Goal: Task Accomplishment & Management: Use online tool/utility

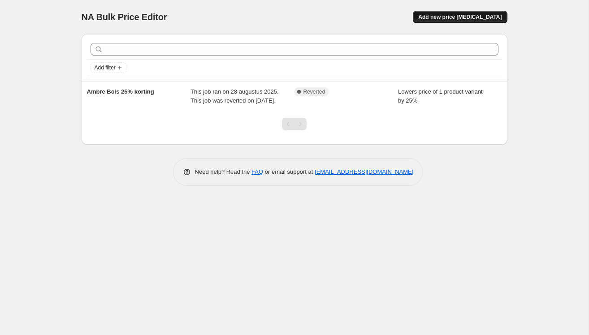
click at [458, 14] on span "Add new price [MEDICAL_DATA]" at bounding box center [459, 16] width 83 height 7
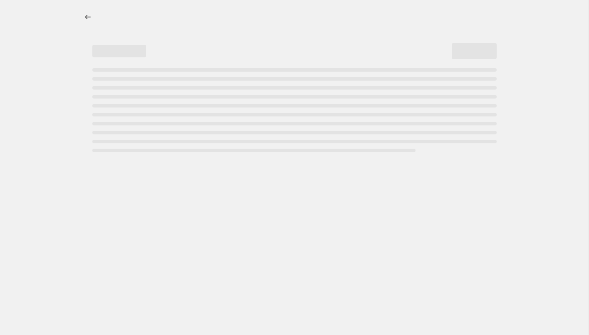
select select "percentage"
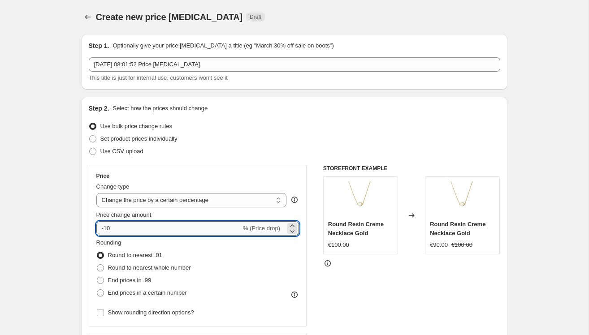
click at [135, 231] on input "-10" at bounding box center [168, 228] width 145 height 14
type input "-1"
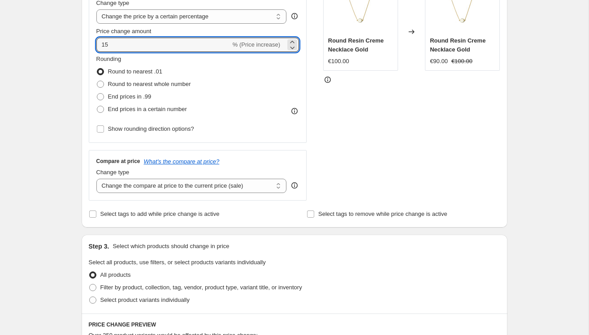
scroll to position [187, 0]
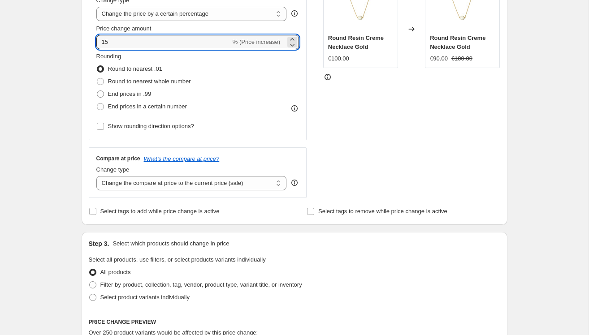
type input "15"
click at [326, 154] on div "STOREFRONT EXAMPLE Round Resin Creme Necklace Gold €100.00 Changed to Round Res…" at bounding box center [411, 88] width 177 height 220
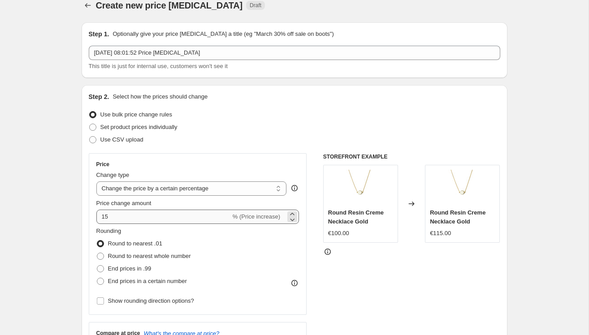
scroll to position [0, 0]
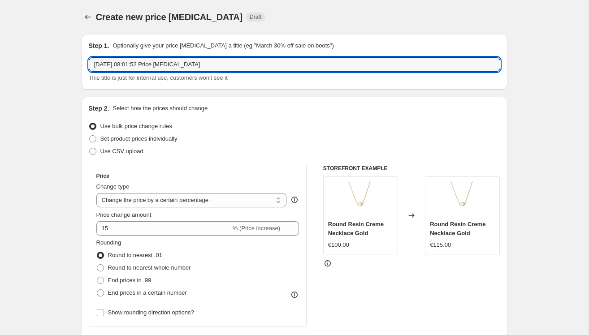
drag, startPoint x: 213, startPoint y: 66, endPoint x: 74, endPoint y: 66, distance: 139.0
drag, startPoint x: 164, startPoint y: 66, endPoint x: 48, endPoint y: 60, distance: 115.4
drag, startPoint x: 157, startPoint y: 63, endPoint x: 36, endPoint y: 60, distance: 121.1
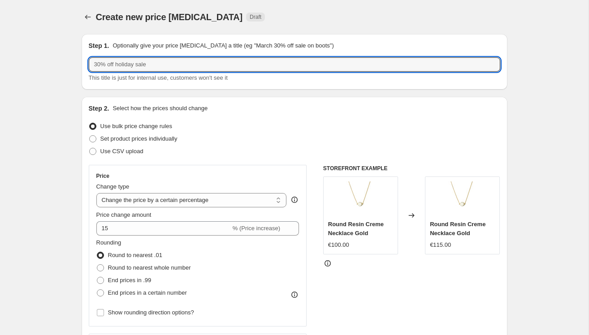
type input "SHOPPING WEEKEND 15%"
click at [92, 139] on span at bounding box center [92, 138] width 7 height 7
click at [90, 136] on input "Set product prices individually" at bounding box center [89, 135] width 0 height 0
radio input "true"
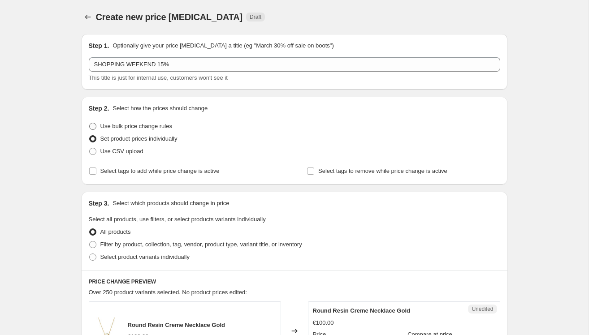
click at [92, 126] on span at bounding box center [92, 126] width 7 height 7
click at [90, 123] on input "Use bulk price change rules" at bounding box center [89, 123] width 0 height 0
radio input "true"
select select "percentage"
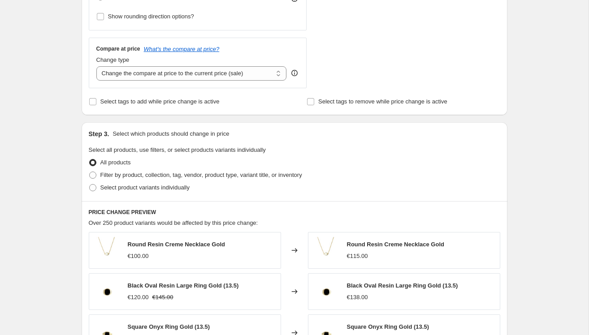
scroll to position [297, 0]
click at [94, 187] on span at bounding box center [92, 186] width 7 height 7
click at [90, 184] on input "Select product variants individually" at bounding box center [89, 183] width 0 height 0
radio input "true"
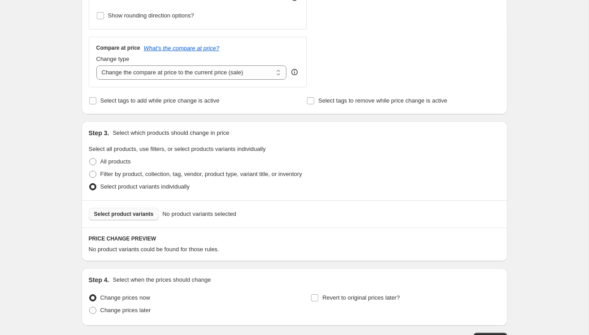
click at [108, 211] on span "Select product variants" at bounding box center [124, 214] width 60 height 7
click at [93, 174] on span at bounding box center [92, 174] width 7 height 7
click at [90, 171] on input "Filter by product, collection, tag, vendor, product type, variant title, or inv…" at bounding box center [89, 171] width 0 height 0
radio input "true"
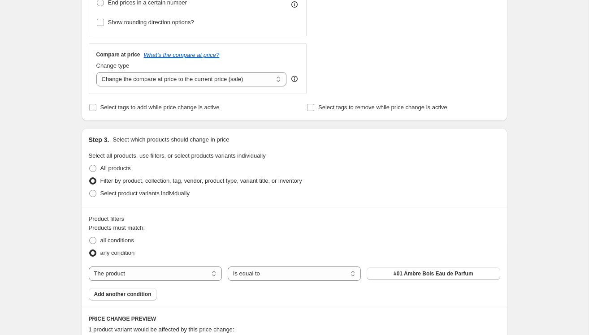
scroll to position [262, 0]
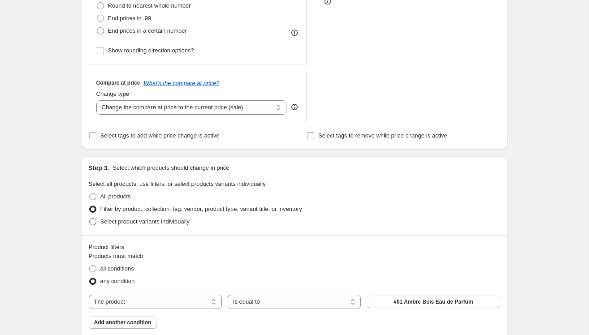
click at [91, 221] on span at bounding box center [92, 221] width 7 height 7
click at [90, 219] on input "Select product variants individually" at bounding box center [89, 218] width 0 height 0
radio input "true"
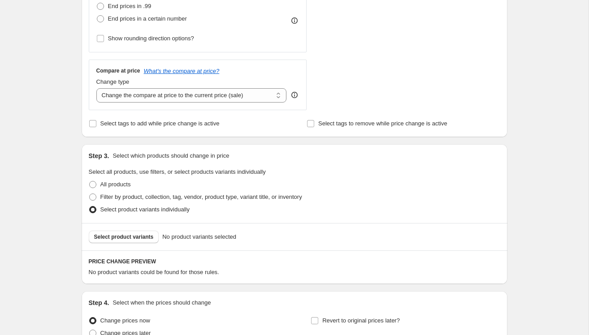
scroll to position [281, 0]
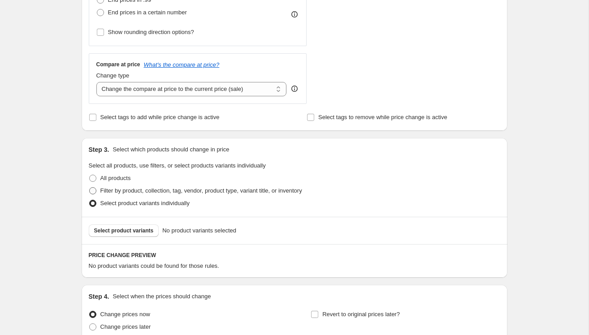
click at [96, 189] on span at bounding box center [92, 190] width 7 height 7
click at [90, 188] on input "Filter by product, collection, tag, vendor, product type, variant title, or inv…" at bounding box center [89, 187] width 0 height 0
radio input "true"
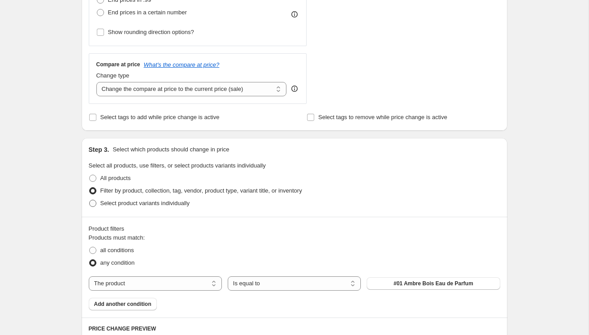
click at [94, 202] on span at bounding box center [92, 203] width 7 height 7
click at [90, 200] on input "Select product variants individually" at bounding box center [89, 200] width 0 height 0
radio input "true"
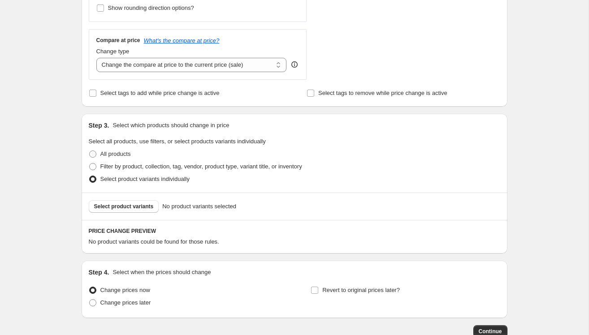
scroll to position [307, 0]
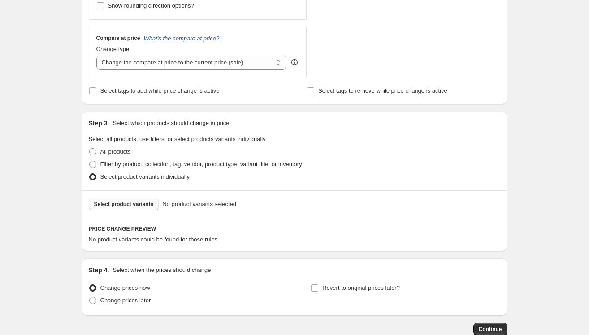
click at [143, 205] on span "Select product variants" at bounding box center [124, 204] width 60 height 7
click at [95, 164] on span at bounding box center [92, 164] width 7 height 7
click at [90, 161] on input "Filter by product, collection, tag, vendor, product type, variant title, or inv…" at bounding box center [89, 161] width 0 height 0
radio input "true"
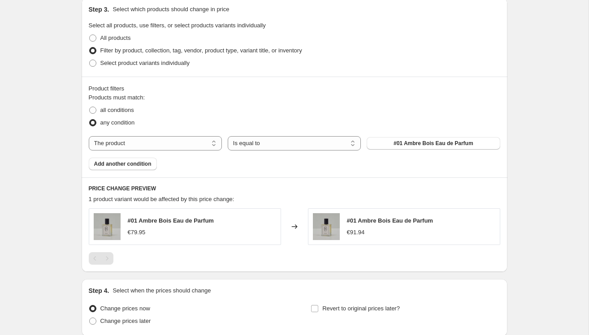
scroll to position [420, 0]
click at [127, 164] on span "Add another condition" at bounding box center [122, 164] width 57 height 7
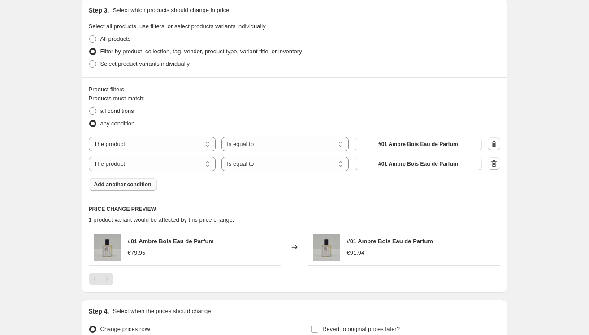
click at [131, 182] on span "Add another condition" at bounding box center [122, 184] width 57 height 7
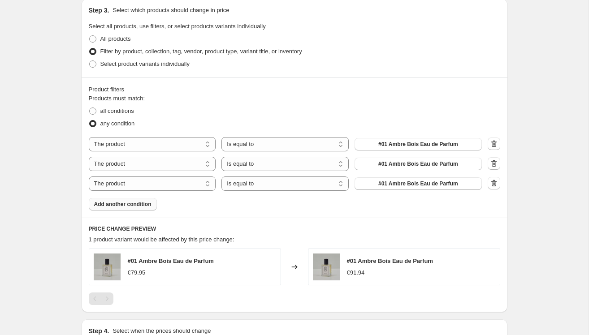
click at [96, 122] on label "any condition" at bounding box center [112, 123] width 46 height 13
click at [90, 121] on input "any condition" at bounding box center [89, 120] width 0 height 0
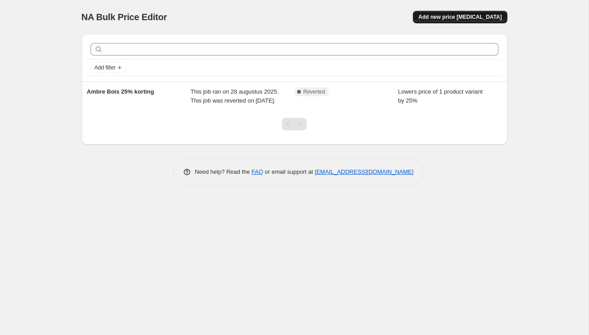
click at [481, 15] on span "Add new price [MEDICAL_DATA]" at bounding box center [459, 16] width 83 height 7
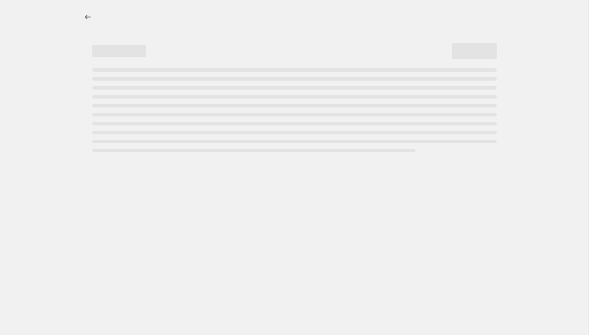
select select "percentage"
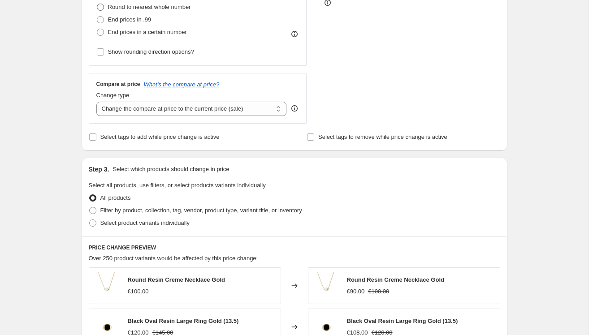
scroll to position [285, 0]
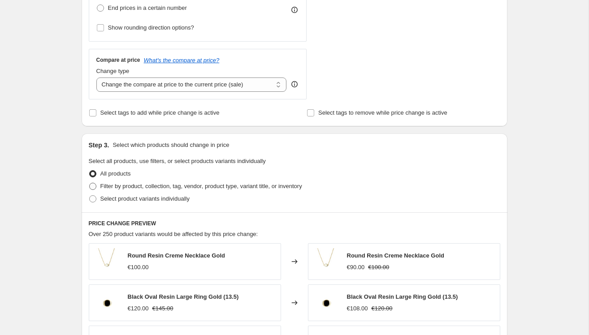
type input "OOHS"
click at [95, 183] on span at bounding box center [92, 186] width 7 height 7
click at [90, 183] on input "Filter by product, collection, tag, vendor, product type, variant title, or inv…" at bounding box center [89, 183] width 0 height 0
radio input "true"
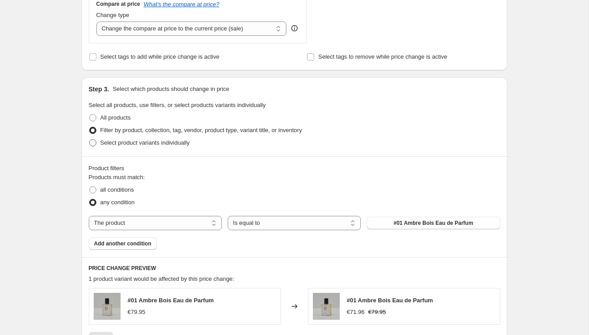
scroll to position [358, 0]
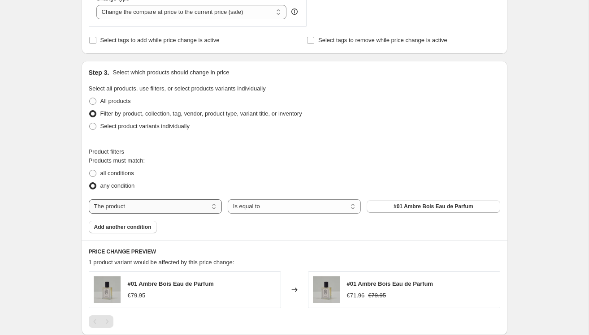
click at [164, 204] on select "The product The product's collection The product's tag The product's vendor The…" at bounding box center [155, 207] width 133 height 14
select select "collection"
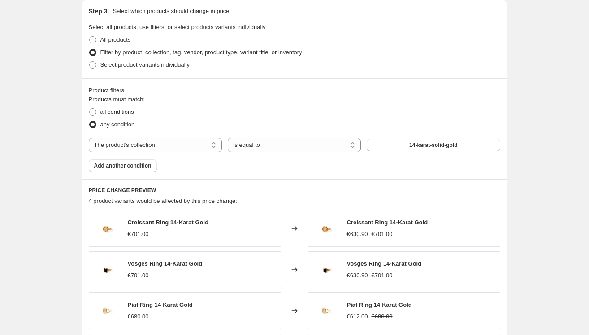
scroll to position [424, 0]
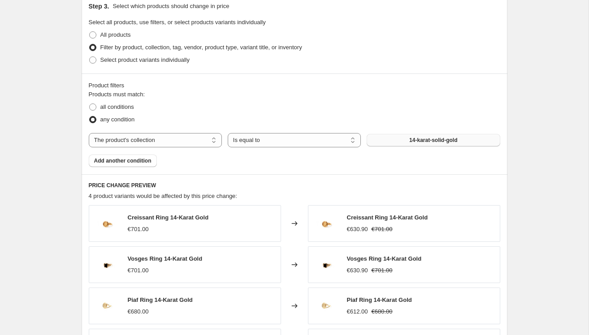
click at [435, 137] on span "14-karat-solid-gold" at bounding box center [433, 140] width 48 height 7
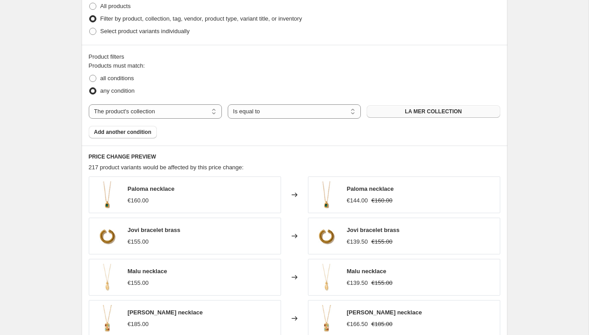
scroll to position [459, 0]
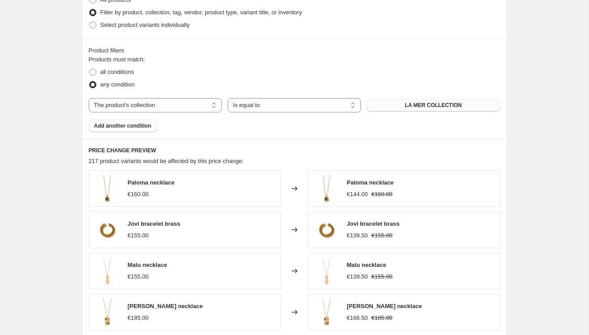
click at [211, 191] on div "Paloma necklace €160.00" at bounding box center [185, 188] width 192 height 37
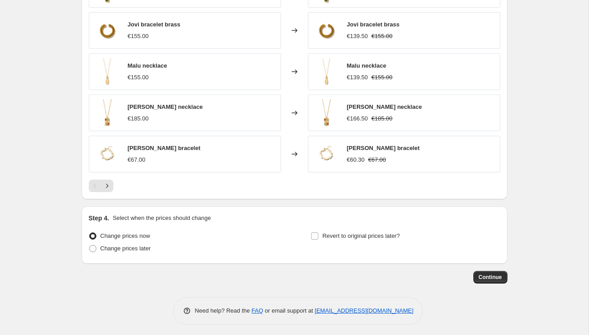
scroll to position [661, 0]
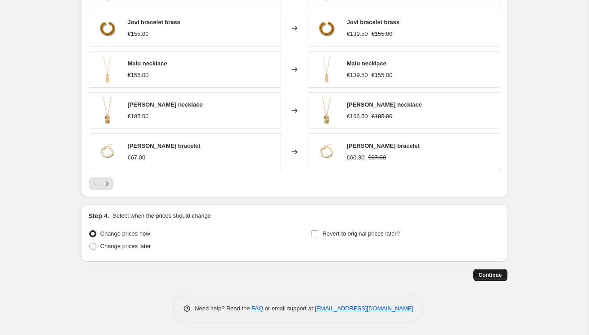
click at [479, 272] on span "Continue" at bounding box center [490, 275] width 23 height 7
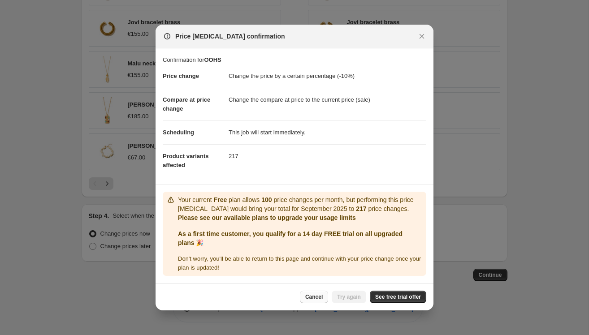
click at [311, 296] on span "Cancel" at bounding box center [313, 297] width 17 height 7
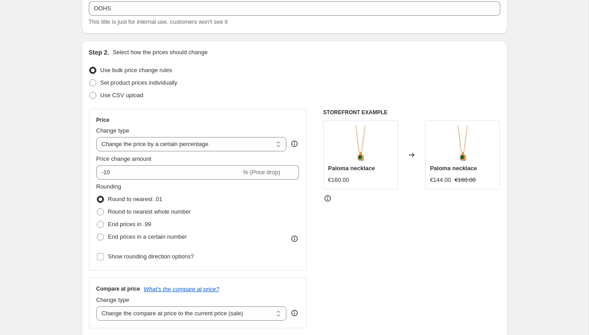
scroll to position [0, 0]
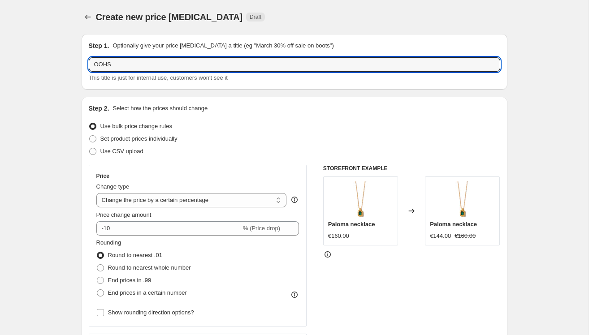
drag, startPoint x: 103, startPoint y: 67, endPoint x: 78, endPoint y: 61, distance: 25.8
drag, startPoint x: 159, startPoint y: 65, endPoint x: -12, endPoint y: 63, distance: 171.3
click at [0, 63] on html "Home Settings Plans Skip to content Create new price [MEDICAL_DATA]. This page …" at bounding box center [294, 167] width 589 height 335
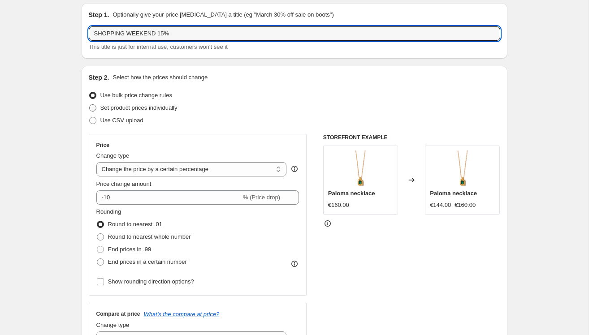
scroll to position [32, 0]
type input "SHOPPING WEEKEND 15%"
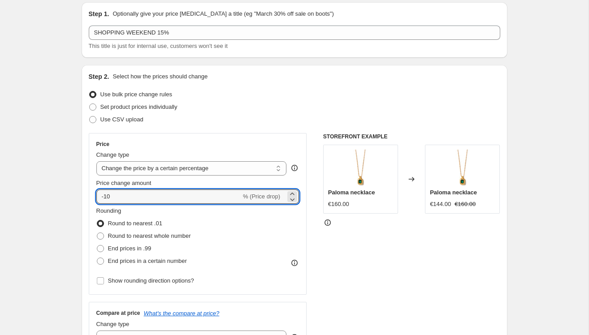
drag, startPoint x: 124, startPoint y: 198, endPoint x: 85, endPoint y: 192, distance: 39.0
click at [86, 193] on div "Step 2. Select how the prices should change Use bulk price change rules Set pro…" at bounding box center [295, 222] width 426 height 315
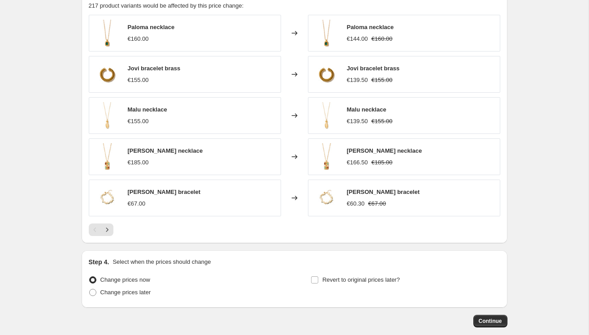
scroll to position [661, 0]
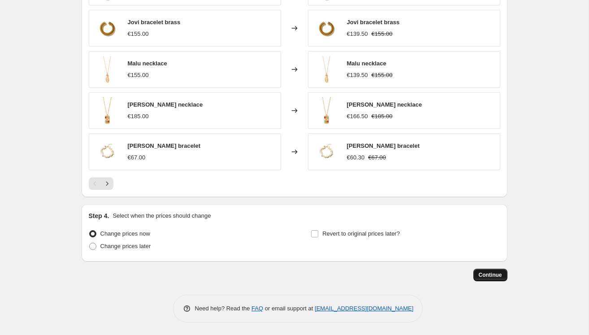
type input "15"
click at [496, 269] on button "Continue" at bounding box center [490, 275] width 34 height 13
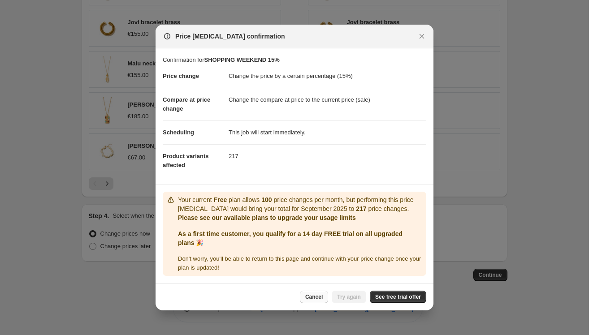
click at [311, 296] on span "Cancel" at bounding box center [313, 297] width 17 height 7
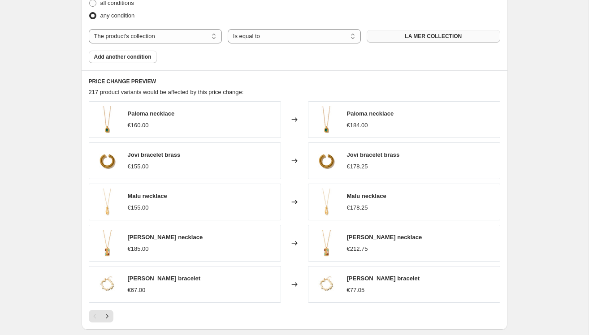
scroll to position [569, 0]
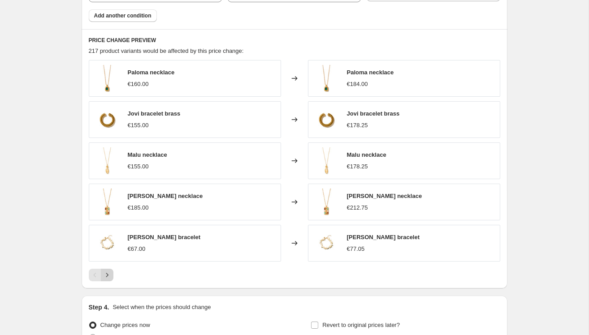
click at [107, 273] on icon "Next" at bounding box center [107, 275] width 9 height 9
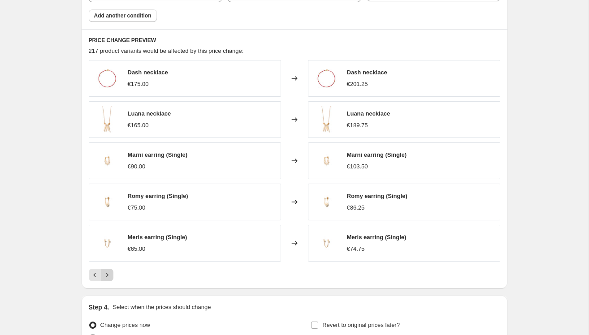
click at [107, 273] on icon "Next" at bounding box center [107, 275] width 9 height 9
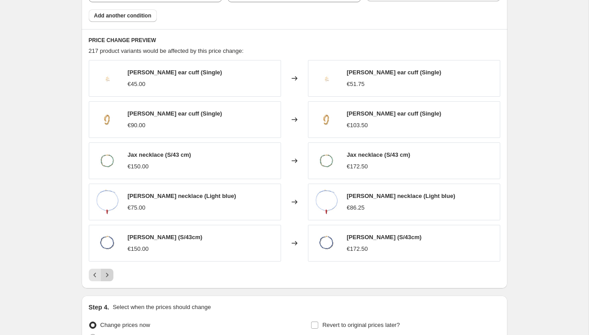
click at [107, 273] on icon "Next" at bounding box center [107, 275] width 9 height 9
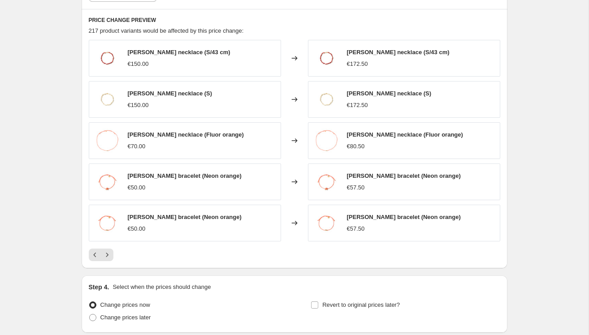
scroll to position [661, 0]
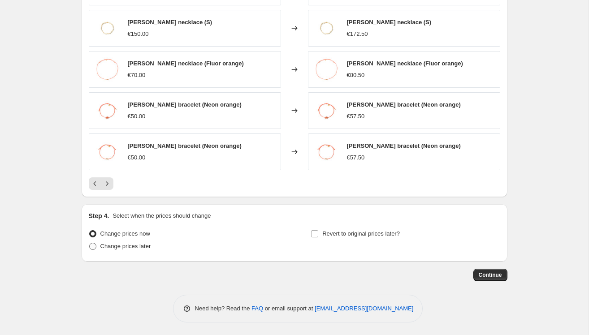
click at [91, 248] on span at bounding box center [92, 246] width 7 height 7
click at [90, 243] on input "Change prices later" at bounding box center [89, 243] width 0 height 0
radio input "true"
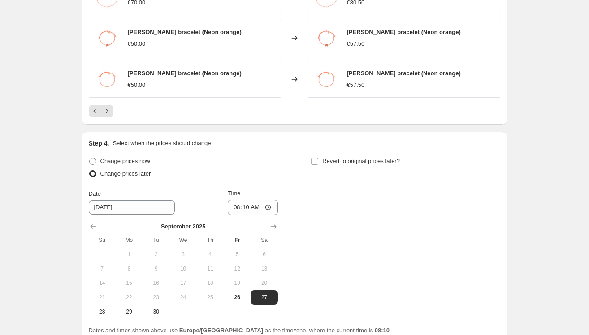
scroll to position [735, 0]
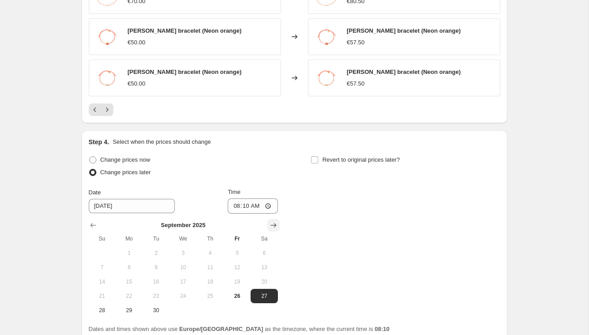
click at [273, 226] on icon "Show next month, October 2025" at bounding box center [273, 225] width 9 height 9
click at [208, 250] on span "2" at bounding box center [210, 253] width 20 height 7
type input "[DATE]"
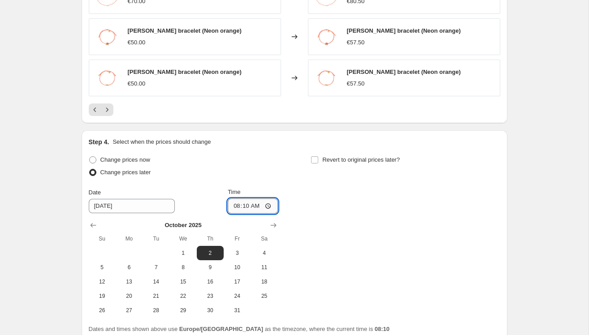
click at [267, 204] on input "08:10" at bounding box center [253, 206] width 50 height 15
type input "08:00"
click at [353, 210] on div "Change prices now Change prices later Date [DATE] Time 08:00 [DATE] Su Mo Tu We…" at bounding box center [295, 236] width 412 height 164
click at [122, 264] on span "6" at bounding box center [129, 267] width 20 height 7
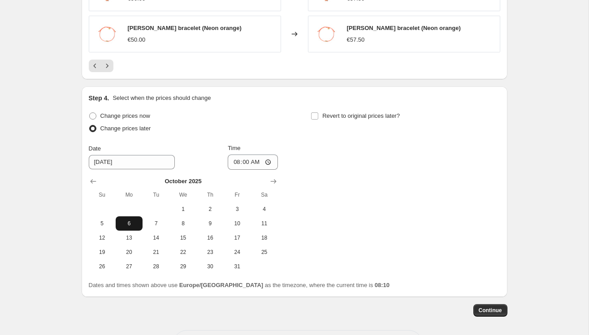
scroll to position [777, 0]
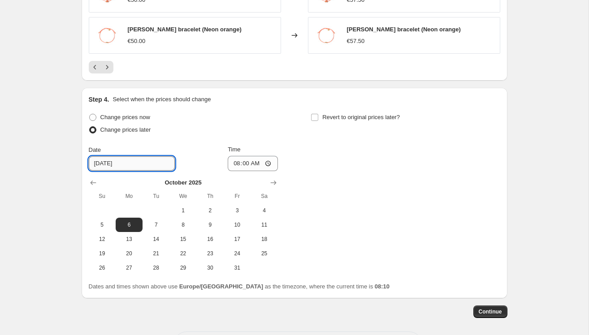
click at [129, 166] on input "[DATE]" at bounding box center [132, 163] width 86 height 14
click at [208, 207] on span "2" at bounding box center [210, 210] width 20 height 7
type input "[DATE]"
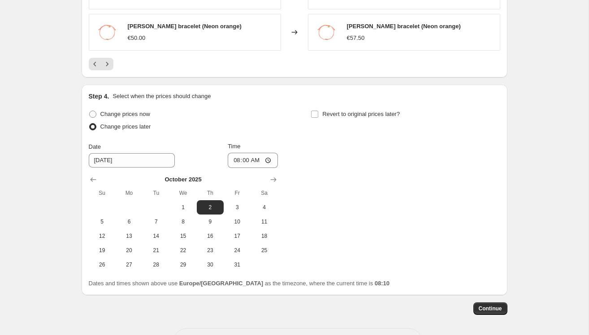
scroll to position [781, 0]
click at [496, 308] on span "Continue" at bounding box center [490, 308] width 23 height 7
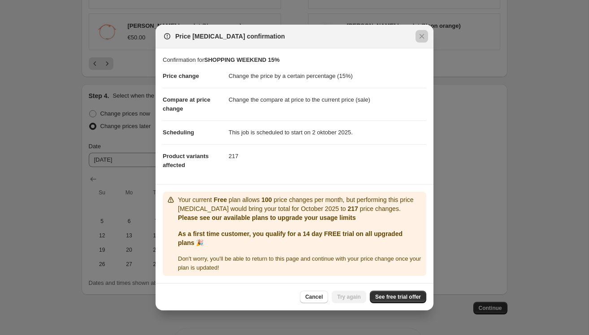
click at [464, 206] on div at bounding box center [294, 167] width 589 height 335
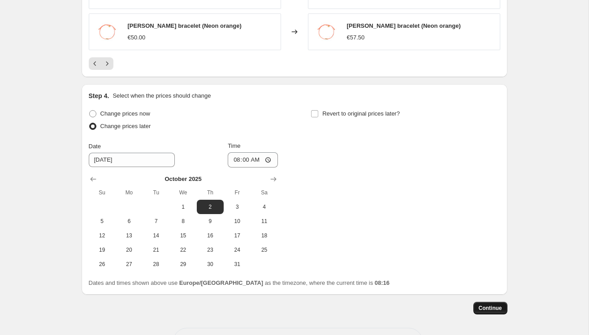
click at [483, 303] on button "Continue" at bounding box center [490, 308] width 34 height 13
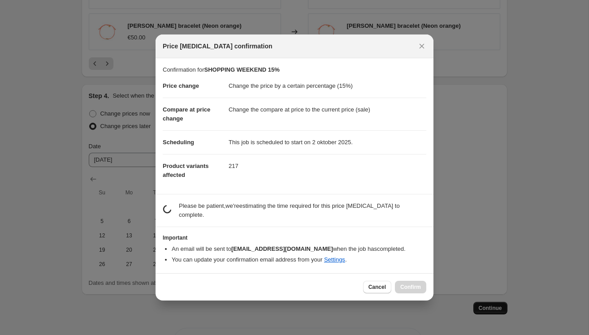
scroll to position [0, 0]
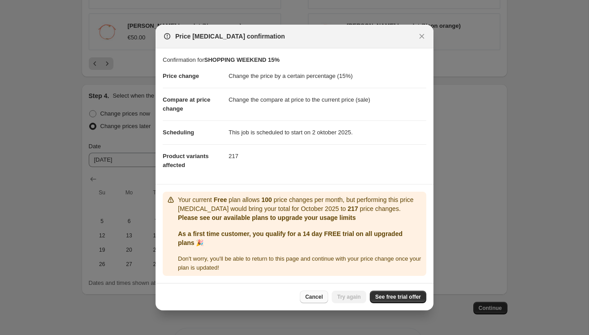
click at [318, 295] on span "Cancel" at bounding box center [313, 297] width 17 height 7
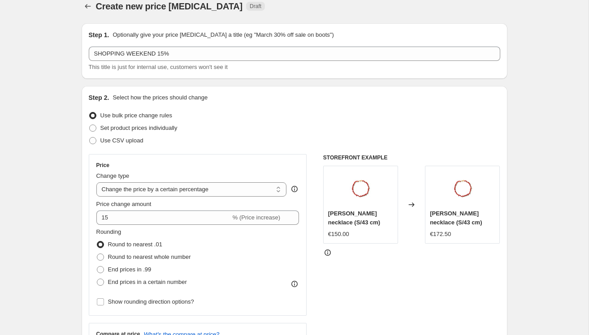
scroll to position [20, 0]
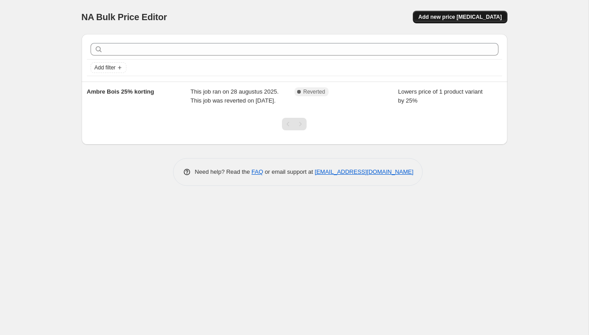
click at [471, 16] on span "Add new price [MEDICAL_DATA]" at bounding box center [459, 16] width 83 height 7
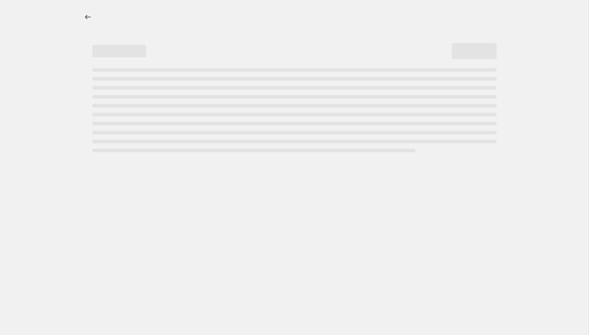
select select "percentage"
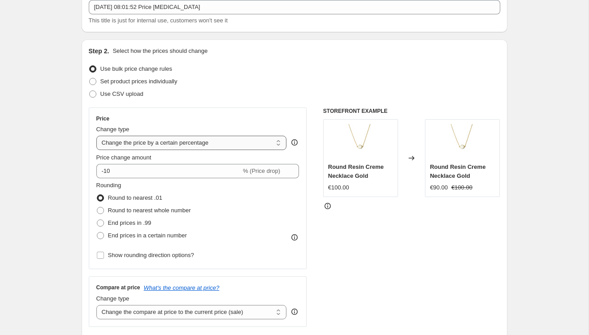
scroll to position [58, 0]
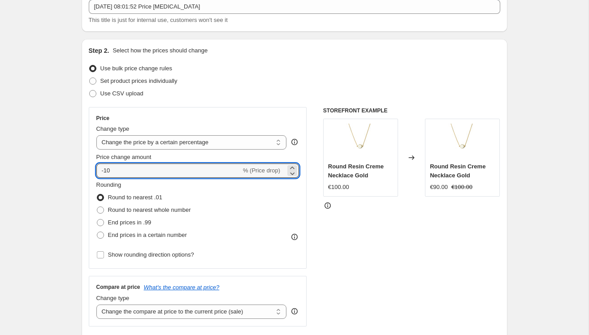
drag, startPoint x: 130, startPoint y: 169, endPoint x: 43, endPoint y: 165, distance: 87.0
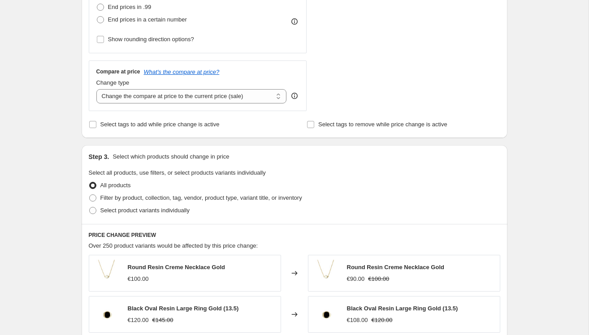
scroll to position [274, 0]
type input "15"
click at [91, 210] on span at bounding box center [92, 209] width 7 height 7
click at [90, 207] on input "Select product variants individually" at bounding box center [89, 206] width 0 height 0
radio input "true"
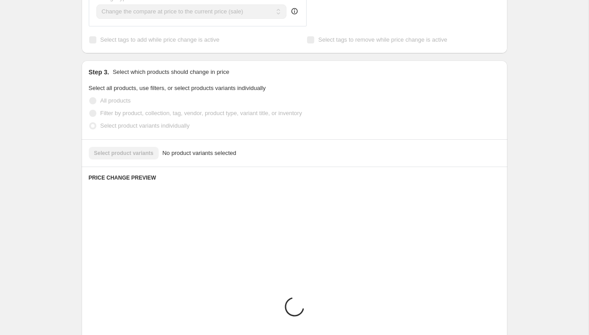
scroll to position [361, 0]
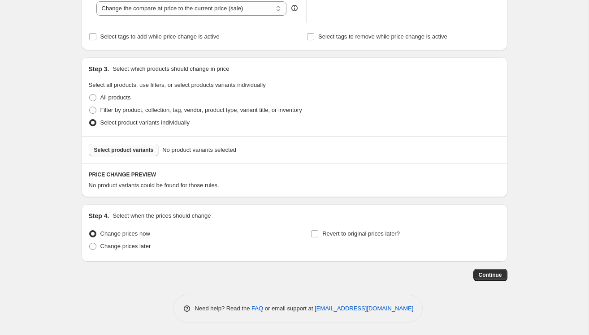
click at [129, 148] on span "Select product variants" at bounding box center [124, 150] width 60 height 7
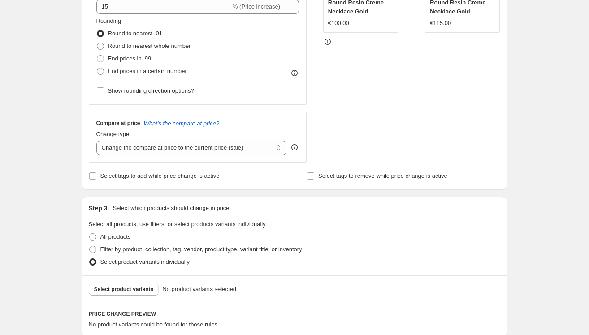
scroll to position [225, 0]
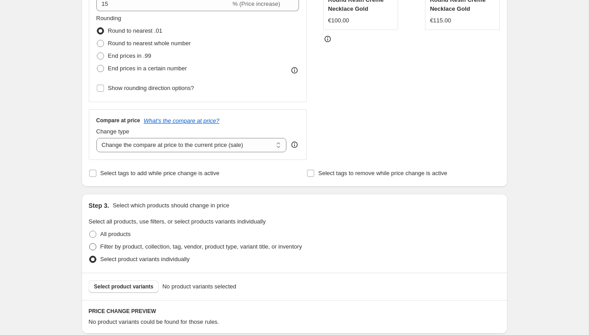
click at [96, 244] on span at bounding box center [93, 247] width 8 height 8
click at [90, 244] on input "Filter by product, collection, tag, vendor, product type, variant title, or inv…" at bounding box center [89, 243] width 0 height 0
radio input "true"
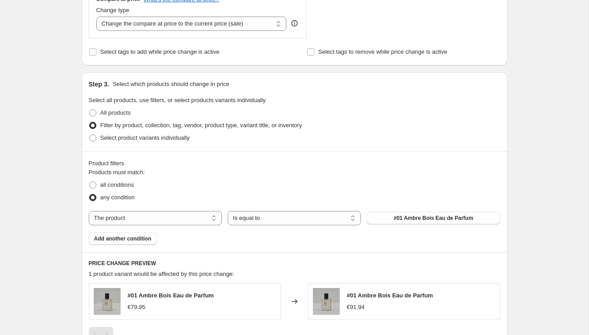
scroll to position [400, 0]
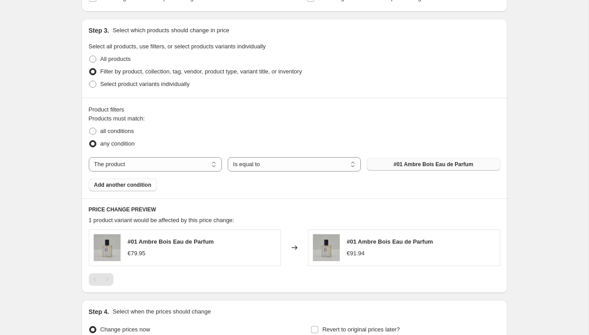
click at [402, 162] on span "#01 Ambre Bois Eau de Parfum" at bounding box center [434, 164] width 80 height 7
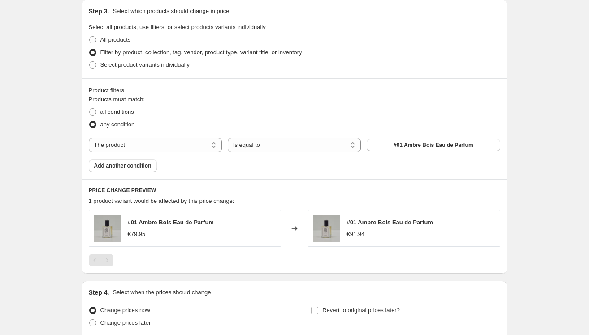
scroll to position [415, 0]
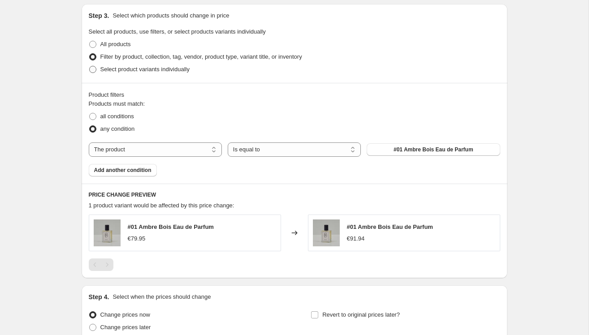
click at [97, 69] on label "Select product variants individually" at bounding box center [139, 69] width 101 height 13
click at [90, 66] on input "Select product variants individually" at bounding box center [89, 66] width 0 height 0
radio input "true"
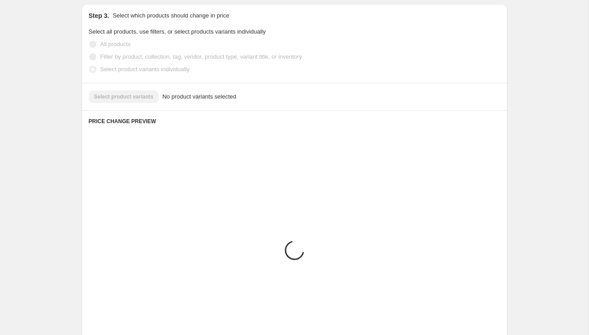
scroll to position [361, 0]
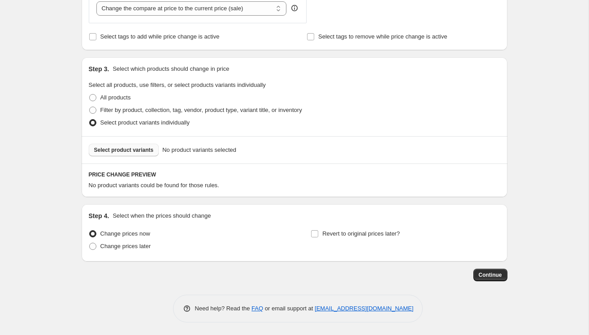
click at [129, 147] on span "Select product variants" at bounding box center [124, 150] width 60 height 7
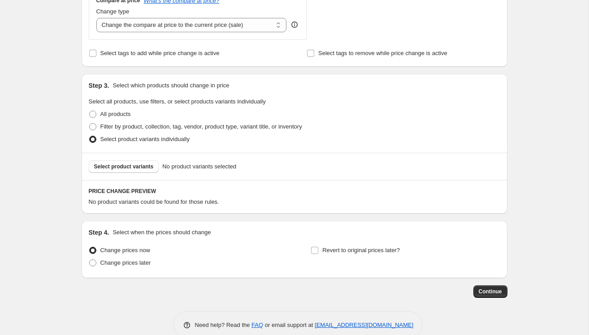
scroll to position [356, 0]
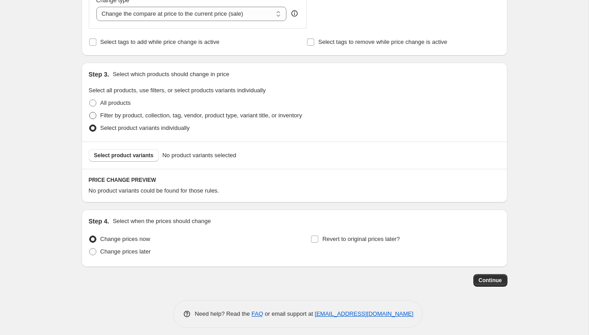
click at [94, 113] on span at bounding box center [92, 115] width 7 height 7
click at [90, 113] on input "Filter by product, collection, tag, vendor, product type, variant title, or inv…" at bounding box center [89, 112] width 0 height 0
radio input "true"
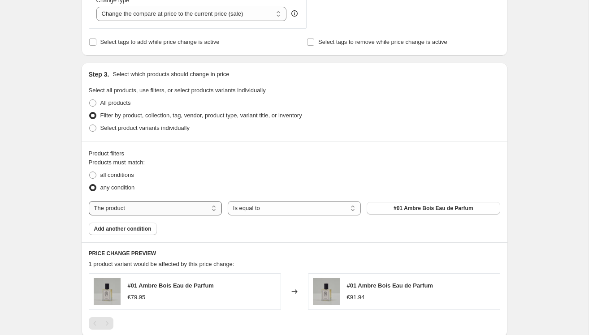
click at [183, 208] on select "The product The product's collection The product's tag The product's vendor The…" at bounding box center [155, 208] width 133 height 14
click at [267, 209] on select "Is equal to Is not equal to" at bounding box center [294, 208] width 133 height 14
click at [380, 202] on button "#01 Ambre Bois Eau de Parfum" at bounding box center [433, 208] width 133 height 13
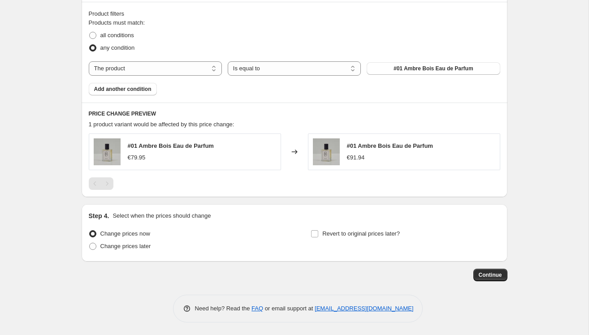
scroll to position [470, 0]
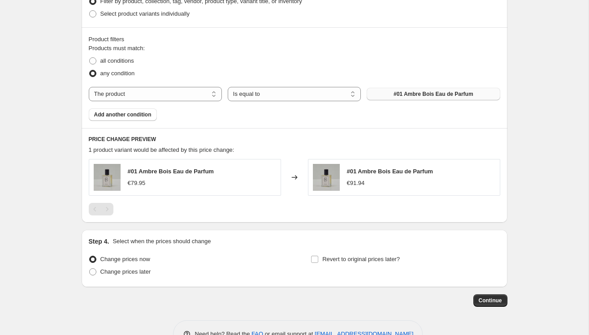
click at [407, 97] on span "#01 Ambre Bois Eau de Parfum" at bounding box center [434, 94] width 80 height 7
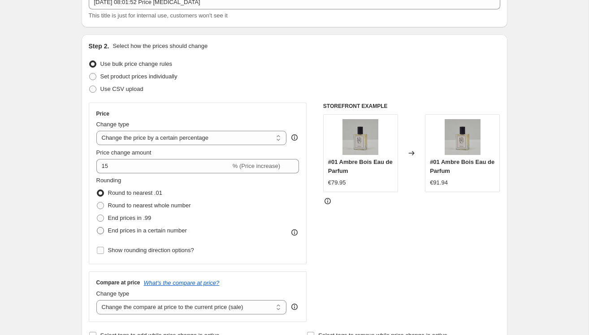
scroll to position [61, 0]
click at [93, 77] on span at bounding box center [92, 77] width 7 height 7
click at [90, 74] on input "Set product prices individually" at bounding box center [89, 74] width 0 height 0
radio input "true"
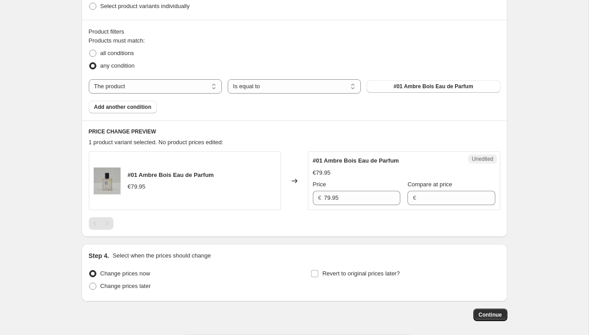
scroll to position [248, 0]
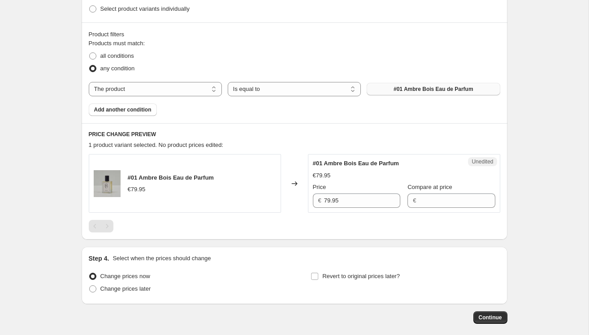
click at [423, 88] on span "#01 Ambre Bois Eau de Parfum" at bounding box center [434, 89] width 80 height 7
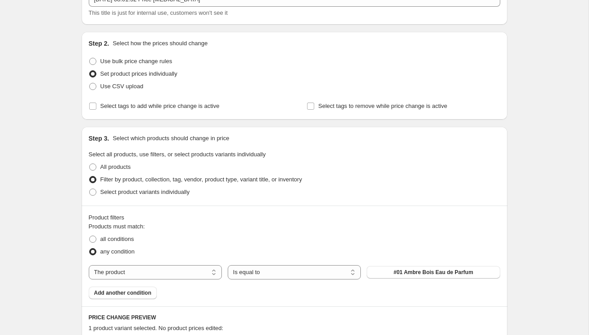
scroll to position [0, 0]
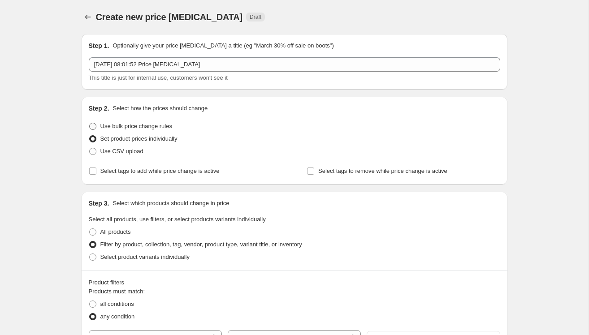
click at [92, 126] on span at bounding box center [92, 126] width 7 height 7
click at [90, 123] on input "Use bulk price change rules" at bounding box center [89, 123] width 0 height 0
radio input "true"
select select "percentage"
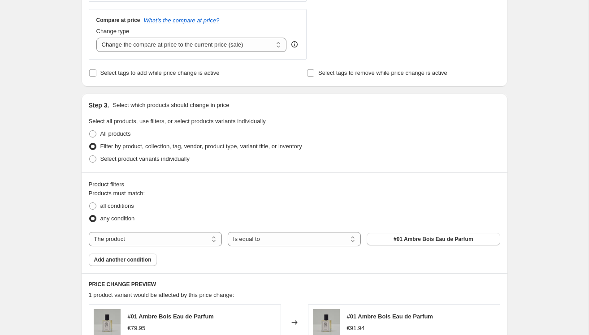
scroll to position [379, 0]
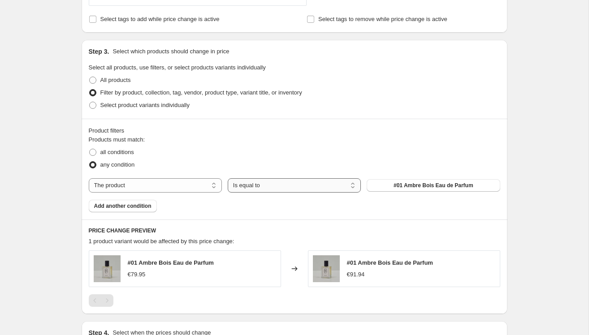
click at [346, 179] on select "Is equal to Is not equal to" at bounding box center [294, 185] width 133 height 14
click at [228, 178] on select "Is equal to Is not equal to" at bounding box center [294, 185] width 133 height 14
click at [146, 208] on span "Add another condition" at bounding box center [122, 206] width 57 height 7
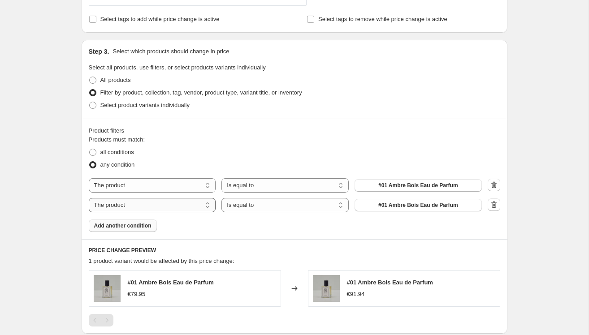
click at [132, 205] on select "The product The product's collection The product's tag The product's vendor The…" at bounding box center [152, 205] width 127 height 14
click at [253, 184] on select "Is equal to Is not equal to" at bounding box center [284, 185] width 127 height 14
select select "not_equal"
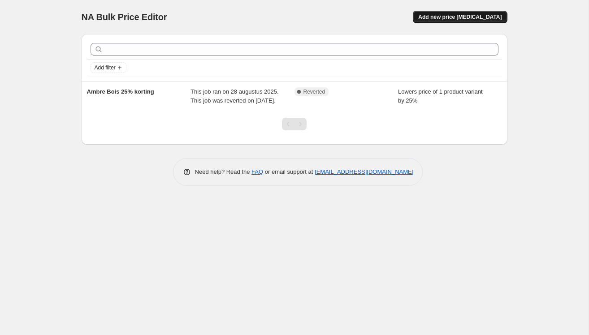
click at [464, 18] on span "Add new price [MEDICAL_DATA]" at bounding box center [459, 16] width 83 height 7
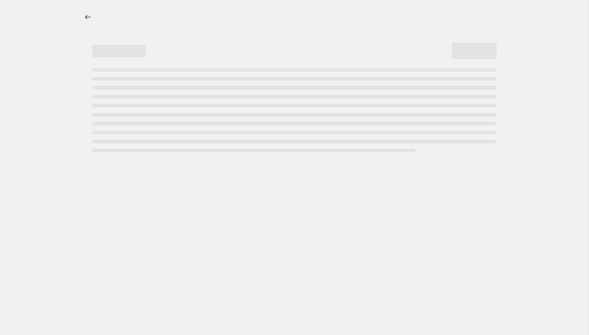
select select "percentage"
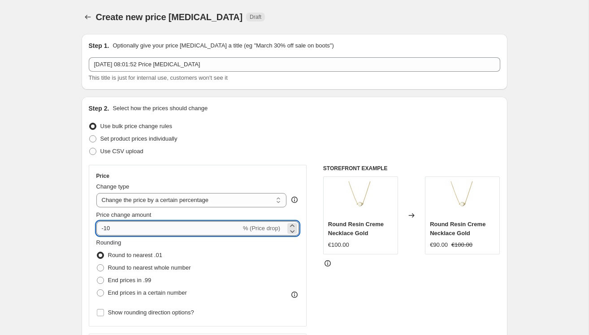
click at [125, 230] on input "-10" at bounding box center [168, 228] width 145 height 14
type input "-1"
type input "15"
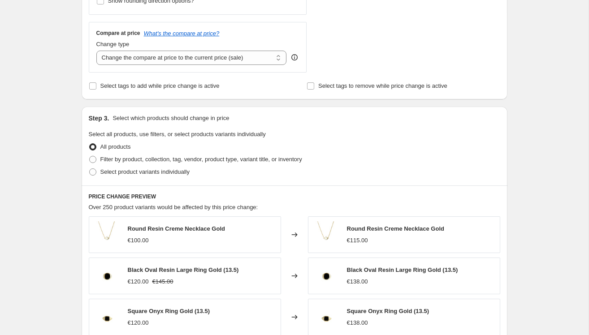
scroll to position [314, 0]
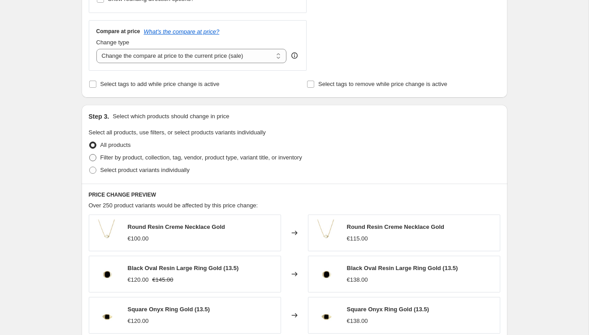
click at [96, 159] on span at bounding box center [93, 158] width 8 height 8
click at [90, 155] on input "Filter by product, collection, tag, vendor, product type, variant title, or inv…" at bounding box center [89, 154] width 0 height 0
radio input "true"
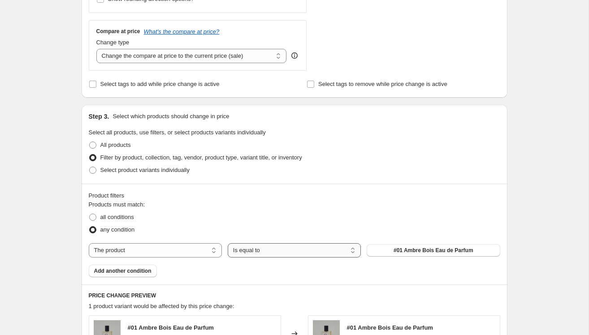
click at [243, 252] on select "Is equal to Is not equal to" at bounding box center [294, 250] width 133 height 14
click at [228, 243] on select "Is equal to Is not equal to" at bounding box center [294, 250] width 133 height 14
click at [243, 252] on select "Is equal to Is not equal to" at bounding box center [294, 250] width 133 height 14
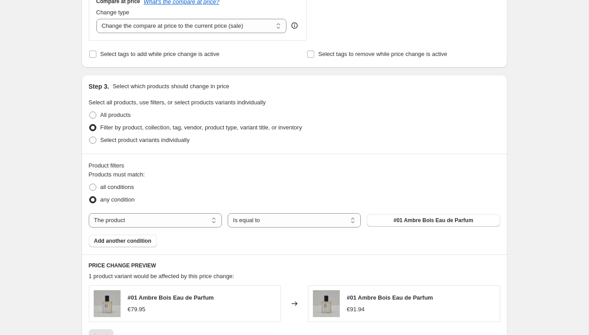
scroll to position [343, 0]
click at [185, 218] on select "The product The product's collection The product's tag The product's vendor The…" at bounding box center [155, 221] width 133 height 14
click at [89, 214] on select "The product The product's collection The product's tag The product's vendor The…" at bounding box center [155, 221] width 133 height 14
click at [185, 218] on select "The product The product's collection The product's tag The product's vendor The…" at bounding box center [155, 221] width 133 height 14
select select "collection"
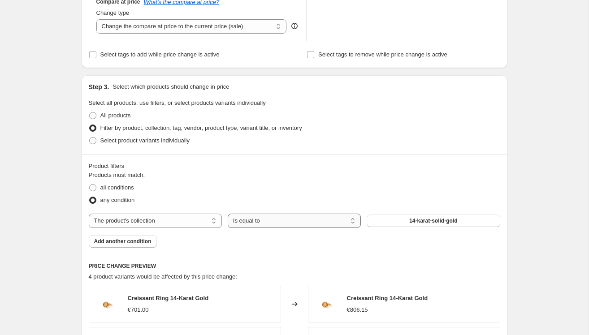
click at [262, 220] on select "Is equal to Is not equal to" at bounding box center [294, 221] width 133 height 14
click at [401, 217] on button "14-karat-solid-gold" at bounding box center [433, 221] width 133 height 13
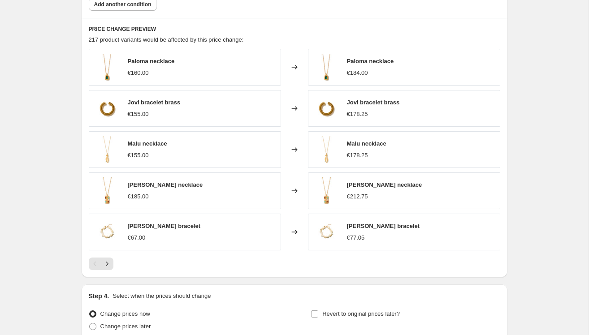
scroll to position [661, 0]
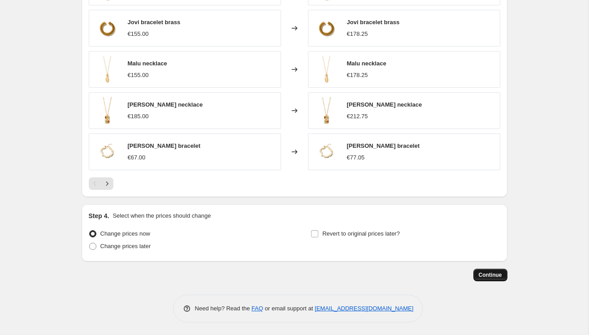
click at [498, 272] on span "Continue" at bounding box center [490, 275] width 23 height 7
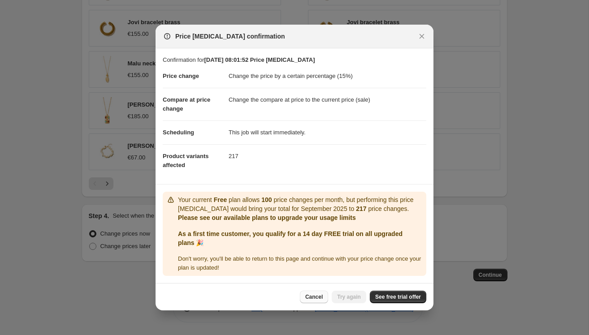
click at [308, 295] on span "Cancel" at bounding box center [313, 297] width 17 height 7
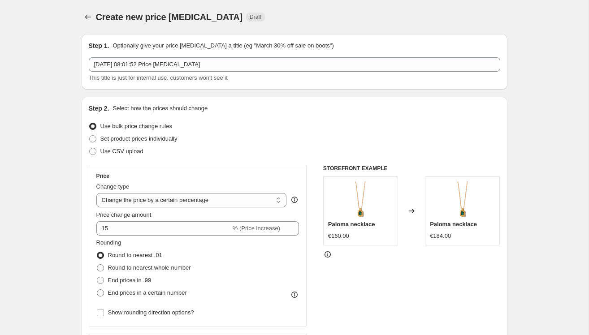
click at [413, 211] on icon at bounding box center [411, 211] width 9 height 9
click at [374, 211] on img at bounding box center [361, 200] width 36 height 36
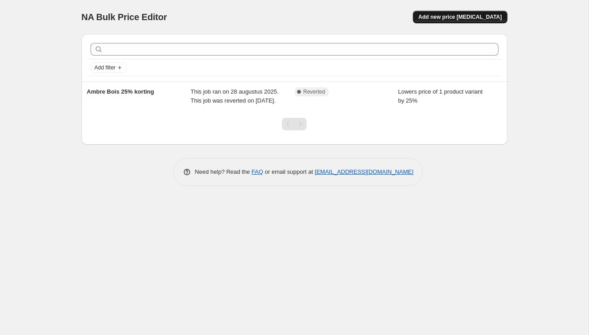
click at [478, 19] on span "Add new price [MEDICAL_DATA]" at bounding box center [459, 16] width 83 height 7
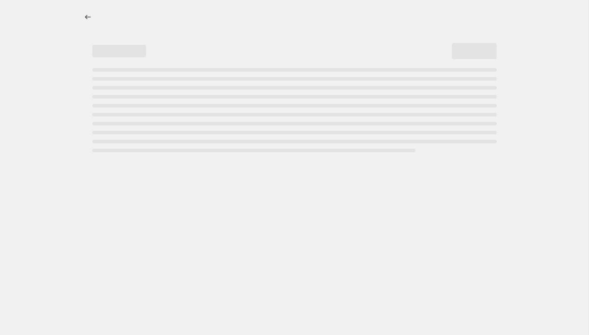
select select "percentage"
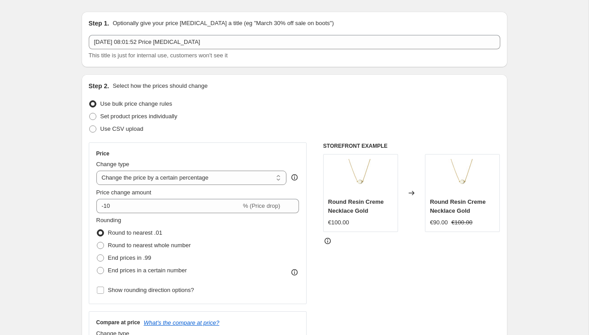
scroll to position [22, 0]
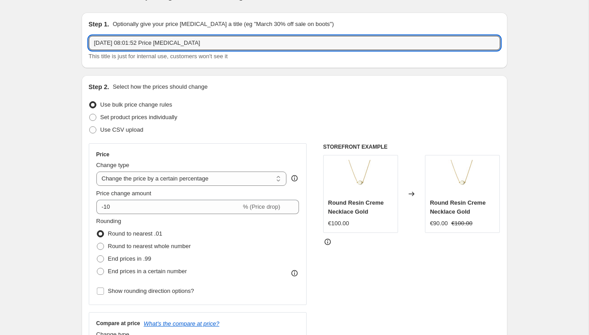
drag, startPoint x: 211, startPoint y: 45, endPoint x: 45, endPoint y: 27, distance: 167.3
type input "SHOPPING WEEKEND"
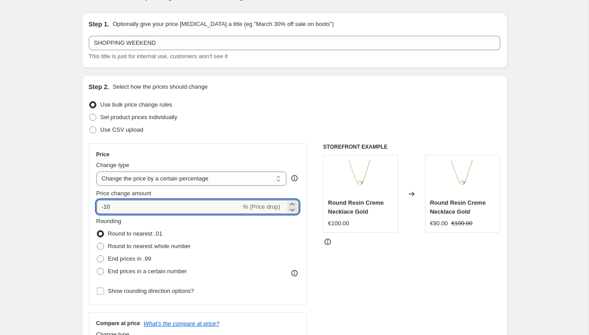
drag, startPoint x: 130, startPoint y: 210, endPoint x: 22, endPoint y: 184, distance: 112.0
type input "15"
click at [90, 254] on div "Price Change type Change the price to a certain amount Change the price by a ce…" at bounding box center [198, 224] width 218 height 162
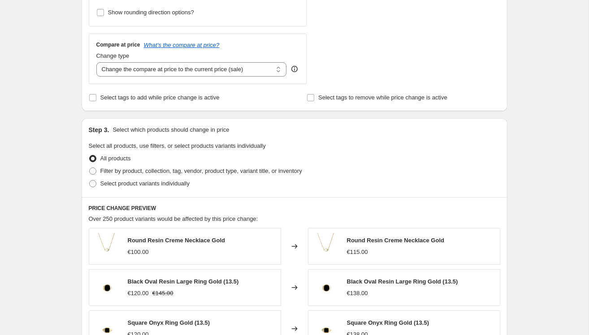
scroll to position [301, 0]
click at [94, 171] on span at bounding box center [92, 170] width 7 height 7
click at [90, 168] on input "Filter by product, collection, tag, vendor, product type, variant title, or inv…" at bounding box center [89, 167] width 0 height 0
radio input "true"
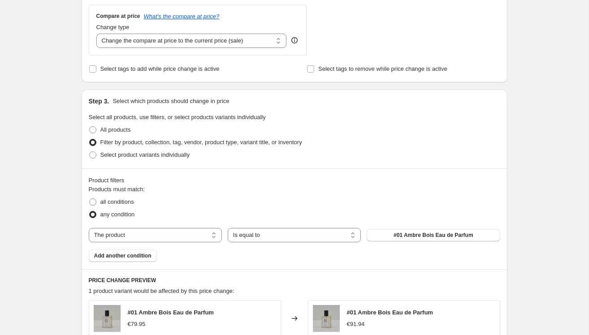
scroll to position [332, 0]
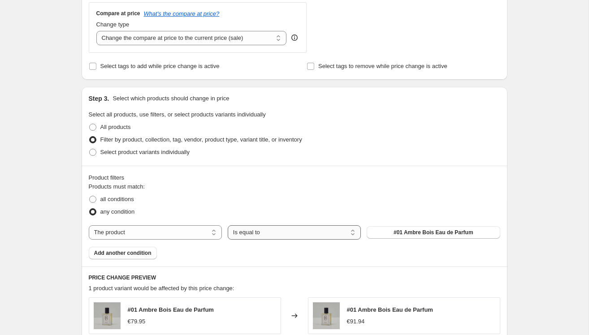
click at [270, 230] on select "Is equal to Is not equal to" at bounding box center [294, 233] width 133 height 14
click at [214, 233] on select "The product The product's collection The product's tag The product's vendor The…" at bounding box center [155, 233] width 133 height 14
select select "collection"
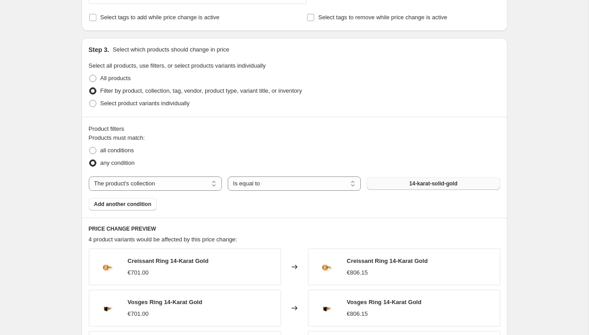
scroll to position [380, 0]
click at [387, 182] on button "14-karat-solid-gold" at bounding box center [433, 184] width 133 height 13
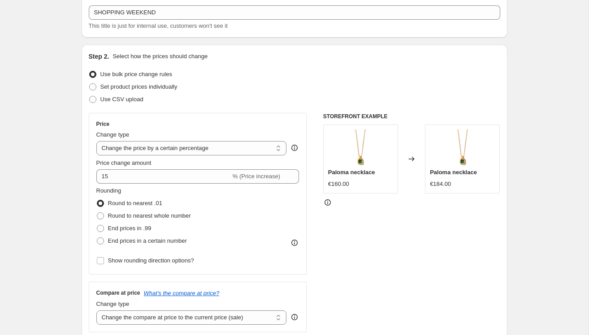
scroll to position [0, 0]
